Goal: Task Accomplishment & Management: Manage account settings

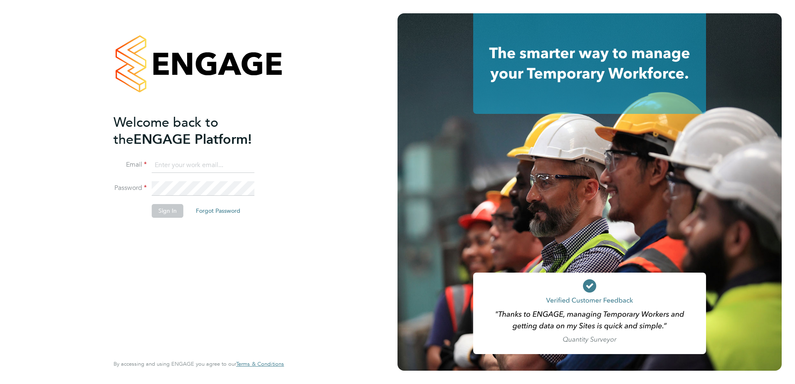
type input "[PERSON_NAME][EMAIL_ADDRESS][DOMAIN_NAME]"
click at [158, 218] on li "Sign In Forgot Password" at bounding box center [195, 215] width 162 height 22
drag, startPoint x: 165, startPoint y: 208, endPoint x: 198, endPoint y: 256, distance: 58.0
click at [165, 210] on button "Sign In" at bounding box center [168, 210] width 32 height 13
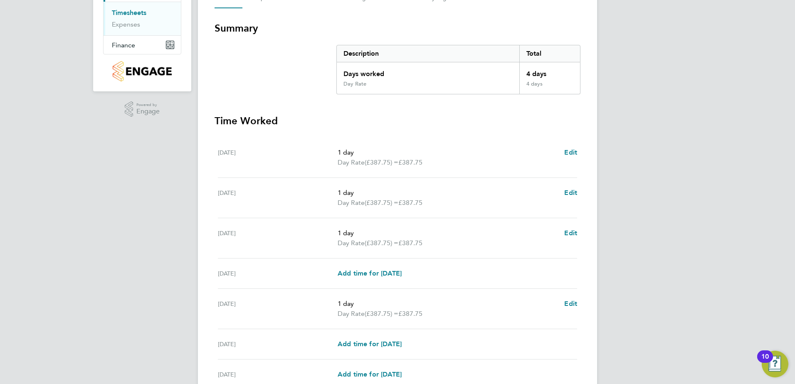
scroll to position [213, 0]
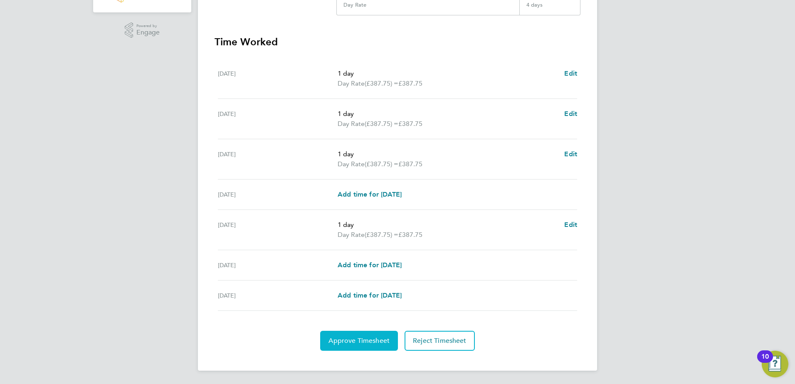
click at [353, 341] on span "Approve Timesheet" at bounding box center [358, 341] width 61 height 8
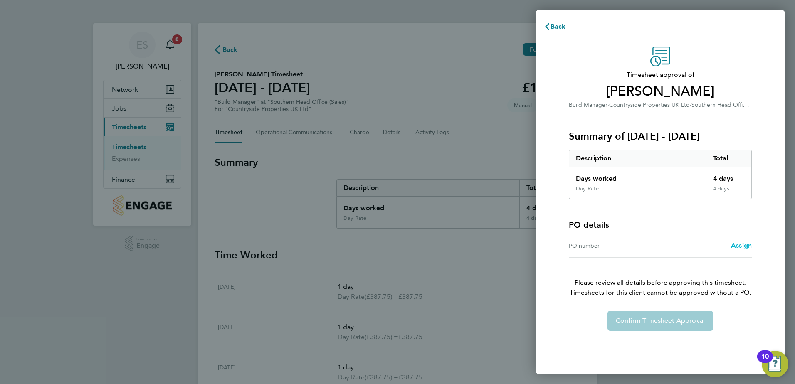
click at [736, 249] on link "Assign" at bounding box center [741, 246] width 21 height 10
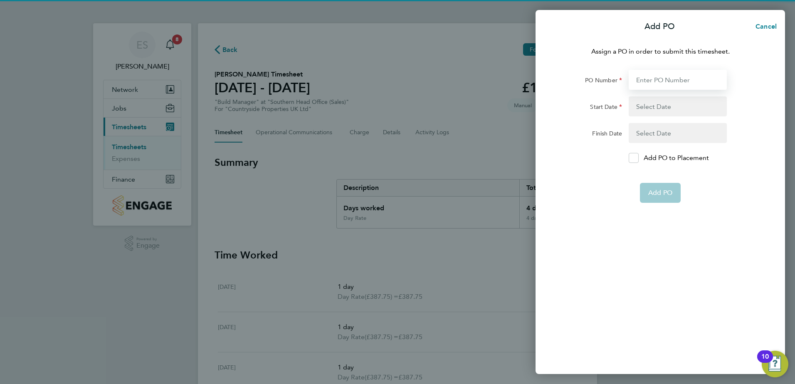
click at [648, 85] on input "PO Number" at bounding box center [678, 80] width 98 height 20
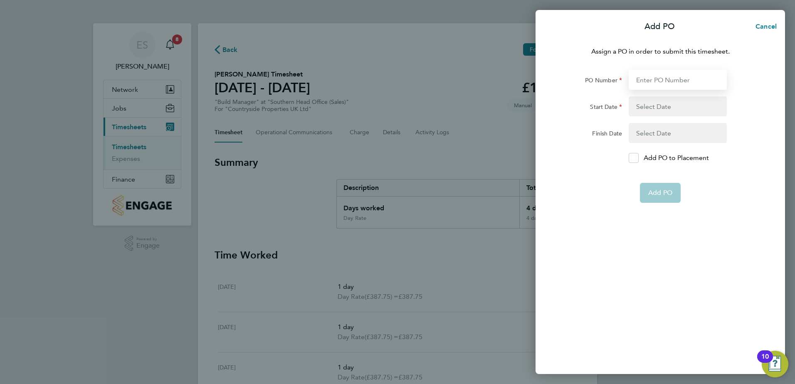
type input "O-10/04305"
type input "25 Jul 25"
type input "30 Sep 25"
click at [660, 200] on app-form-button "Add PO" at bounding box center [660, 193] width 41 height 20
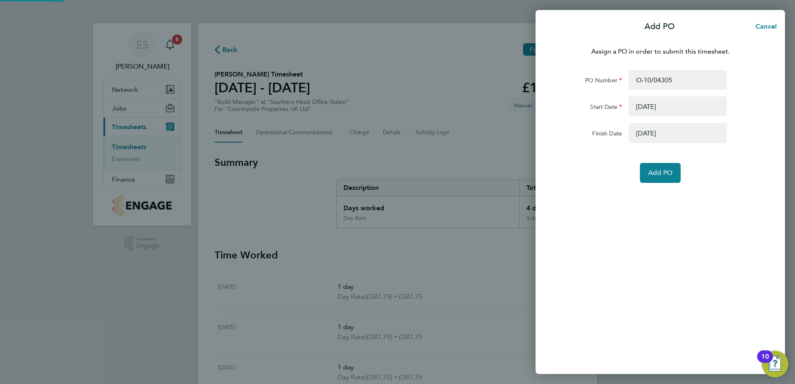
click at [657, 185] on div "Assign a PO in order to submit this timesheet. PO Number O-10/04305 Start Date …" at bounding box center [660, 206] width 249 height 338
click at [655, 164] on button "Add PO" at bounding box center [660, 173] width 41 height 20
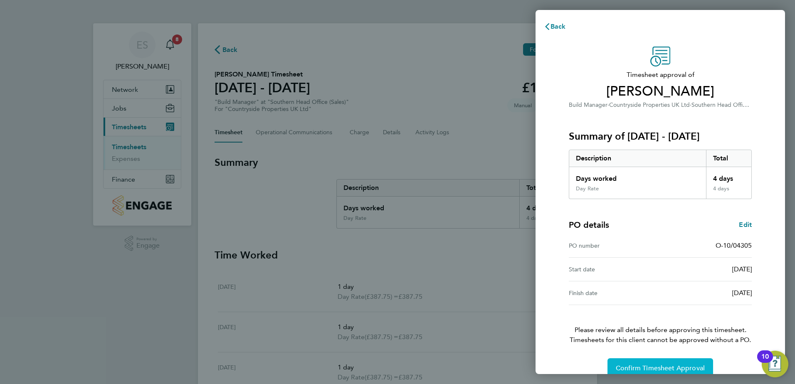
click at [645, 367] on span "Confirm Timesheet Approval" at bounding box center [660, 368] width 89 height 8
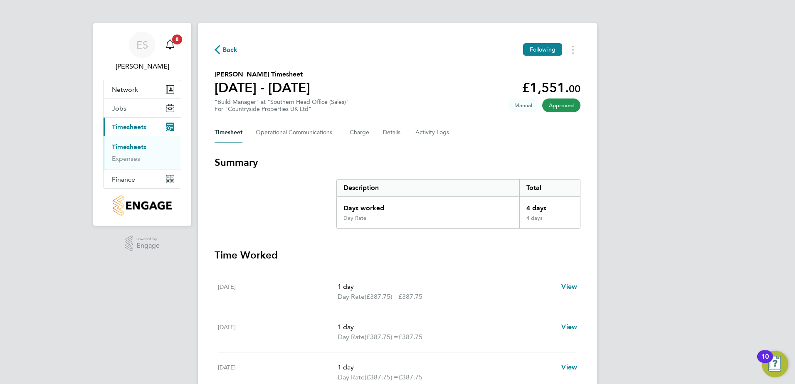
click at [133, 147] on link "Timesheets" at bounding box center [129, 147] width 35 height 8
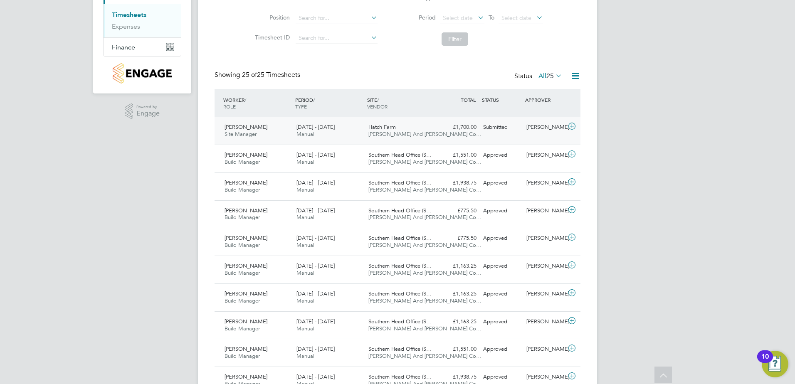
click at [491, 131] on div "Submitted" at bounding box center [501, 128] width 43 height 14
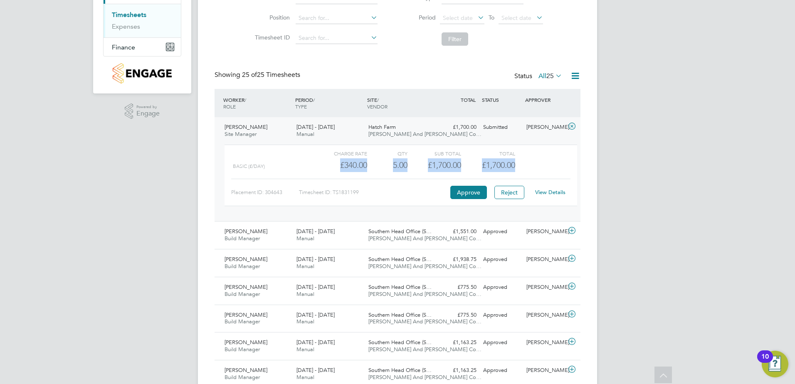
drag, startPoint x: 336, startPoint y: 164, endPoint x: 531, endPoint y: 162, distance: 194.6
click at [531, 162] on div "Basic (£/day) £340.00 5 5.00 5 £1,700.00 £1,700.00" at bounding box center [401, 165] width 353 height 14
click at [556, 192] on link "View Details" at bounding box center [550, 192] width 30 height 7
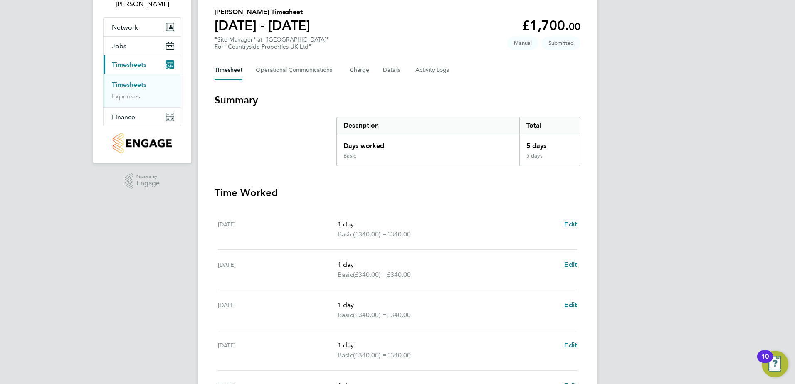
scroll to position [42, 0]
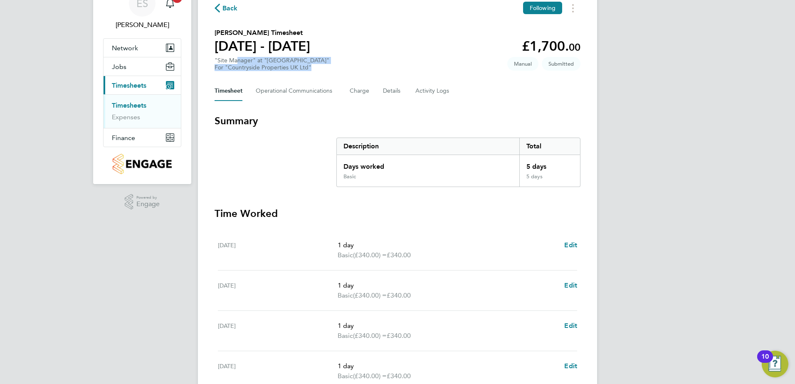
drag, startPoint x: 236, startPoint y: 63, endPoint x: 322, endPoint y: 69, distance: 86.7
click at [322, 69] on section "Nick Ridd's Timesheet 22 - 28 Sept 2025 £1,700. 00 "Site Manager" at "Hatch Far…" at bounding box center [398, 49] width 366 height 43
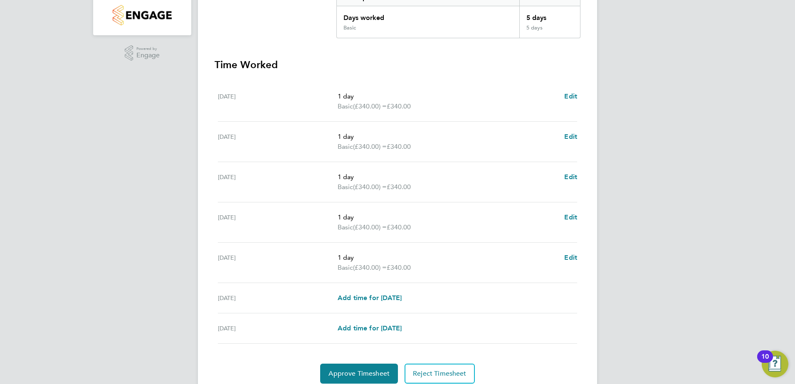
scroll to position [223, 0]
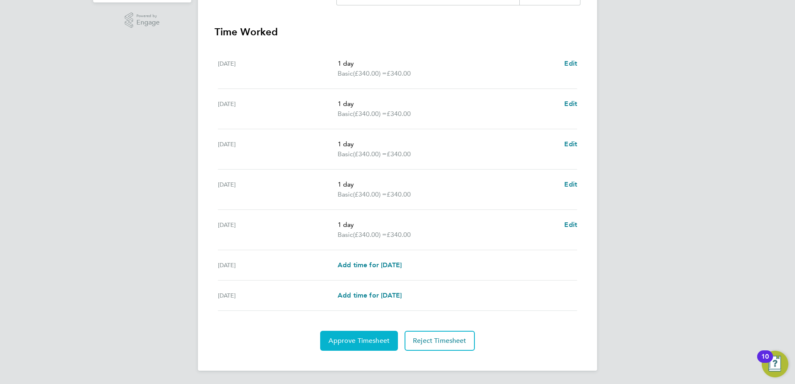
drag, startPoint x: 375, startPoint y: 336, endPoint x: 381, endPoint y: 336, distance: 6.7
click at [374, 336] on button "Approve Timesheet" at bounding box center [359, 341] width 78 height 20
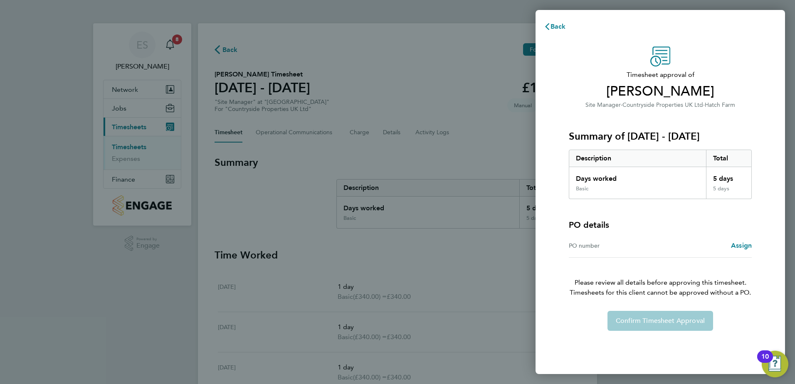
click at [748, 238] on div "PO number Assign" at bounding box center [660, 246] width 183 height 24
click at [744, 244] on span "Assign" at bounding box center [741, 246] width 21 height 8
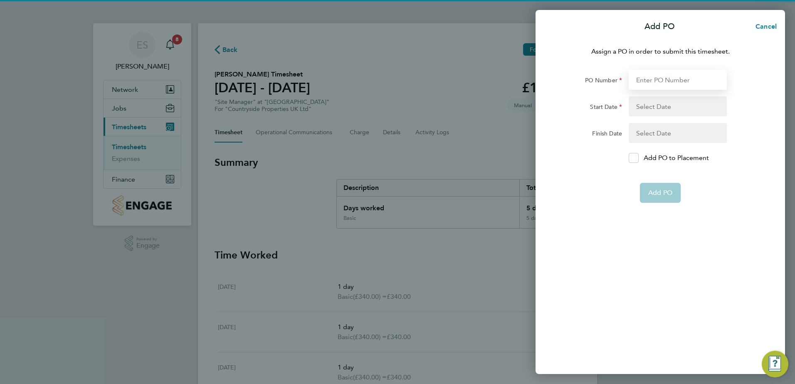
click at [654, 84] on input "PO Number" at bounding box center [678, 80] width 98 height 20
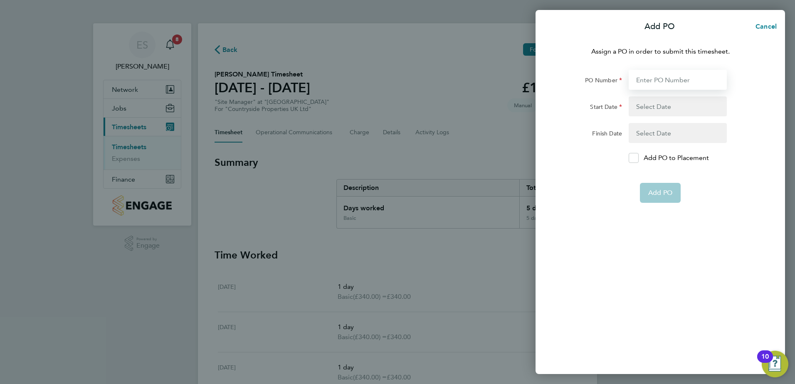
type input "O-10/04305"
type input "25 Jul 25"
type input "30 Sep 25"
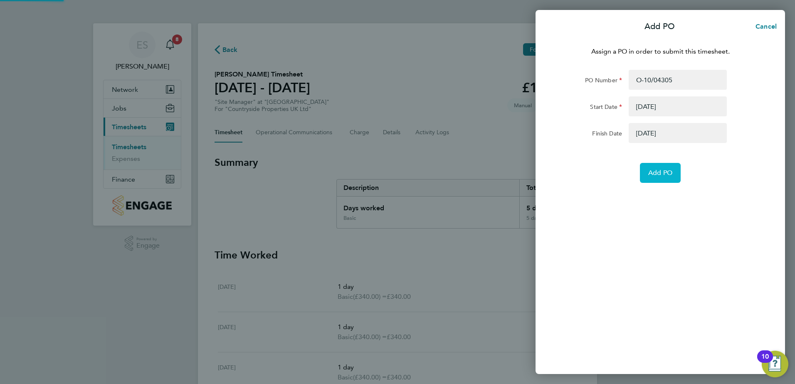
click at [663, 178] on button "Add PO" at bounding box center [660, 173] width 41 height 20
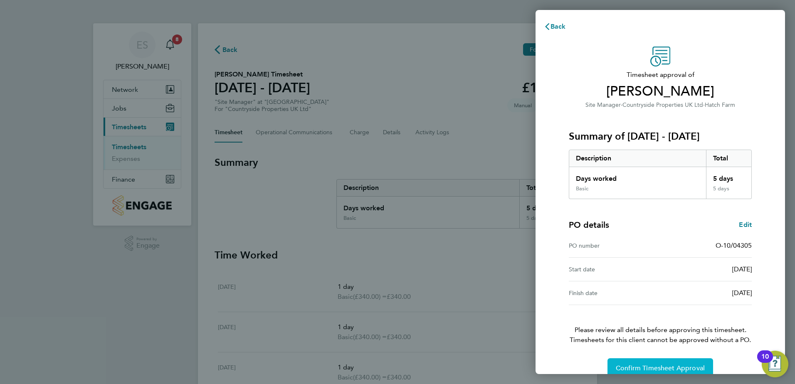
click at [673, 360] on button "Confirm Timesheet Approval" at bounding box center [661, 368] width 106 height 20
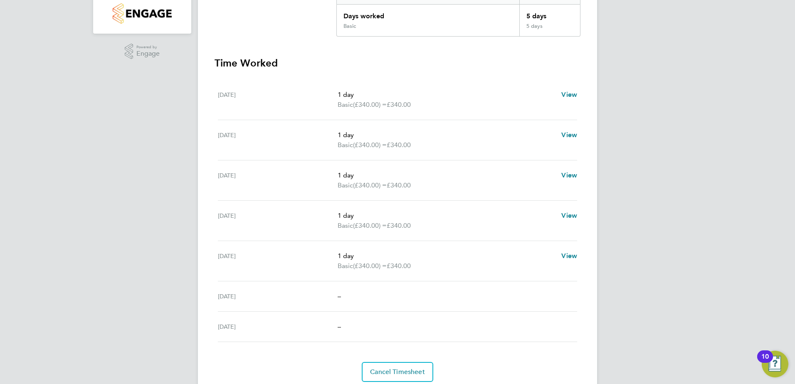
scroll to position [223, 0]
